Goal: Information Seeking & Learning: Learn about a topic

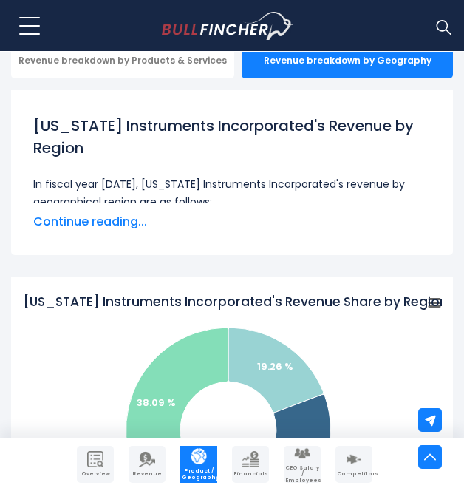
scroll to position [222, 0]
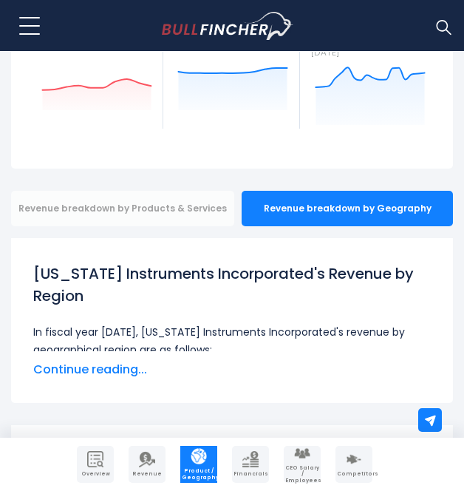
click at [114, 209] on div "Revenue breakdown by Products & Services" at bounding box center [122, 208] width 223 height 35
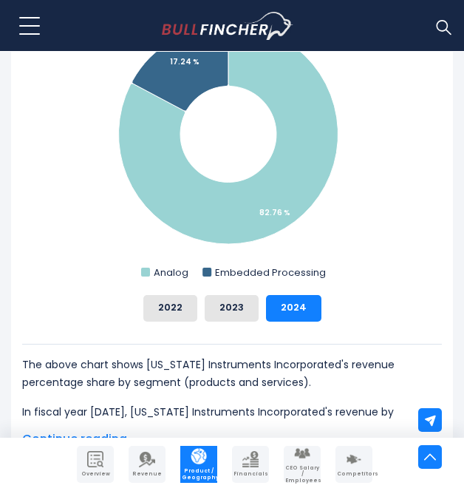
scroll to position [591, 0]
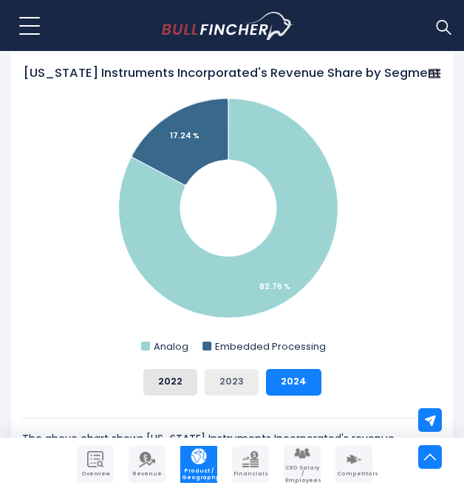
click at [238, 380] on button "2023" at bounding box center [232, 382] width 54 height 27
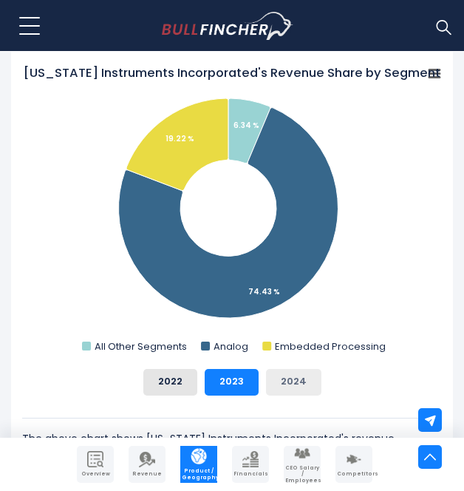
click at [281, 372] on button "2024" at bounding box center [293, 382] width 55 height 27
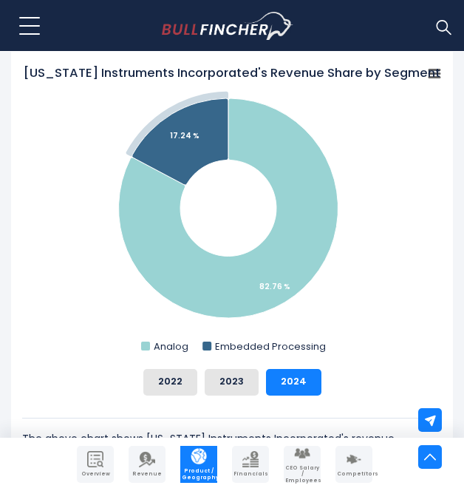
scroll to position [739, 0]
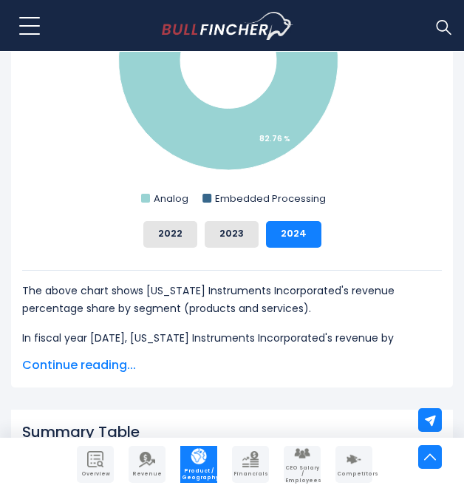
click at [118, 371] on span "Continue reading..." at bounding box center [232, 365] width 420 height 18
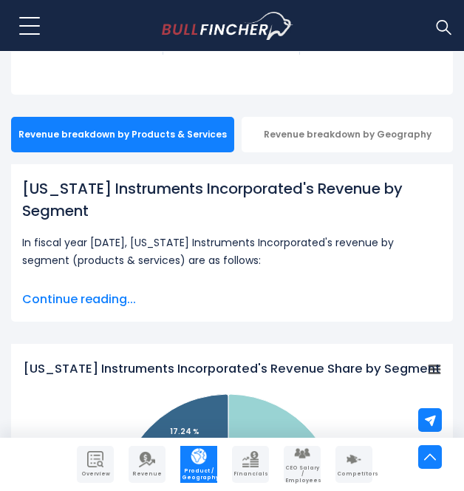
scroll to position [443, 0]
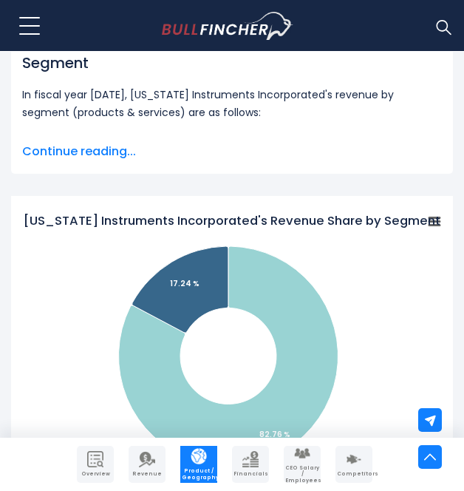
click at [150, 21] on div "Recent searches Trending searches Apple Overview" at bounding box center [232, 26] width 442 height 52
